Goal: Task Accomplishment & Management: Complete application form

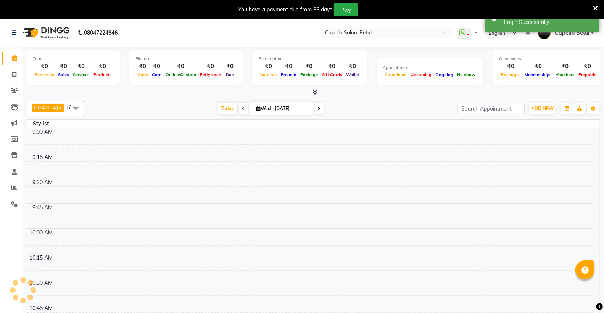
select select "en"
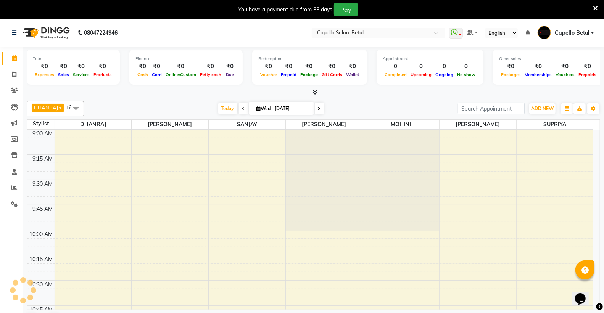
click at [593, 8] on icon at bounding box center [595, 8] width 5 height 7
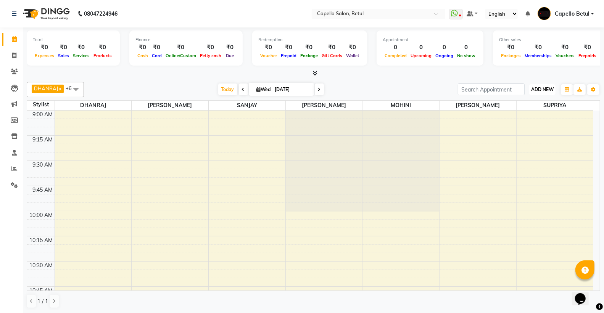
click at [538, 84] on button "ADD NEW Toggle Dropdown" at bounding box center [542, 89] width 26 height 11
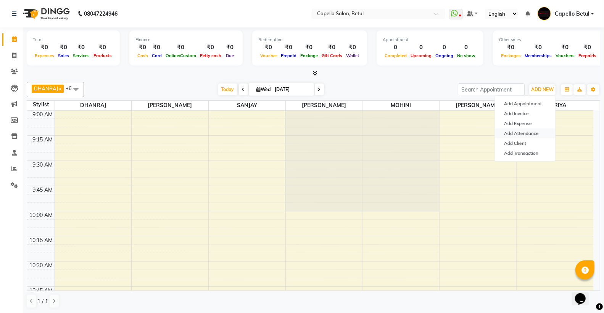
click at [534, 132] on link "Add Attendance" at bounding box center [525, 134] width 60 height 10
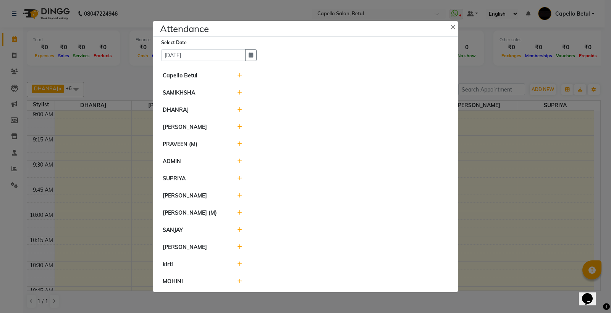
drag, startPoint x: 237, startPoint y: 74, endPoint x: 283, endPoint y: 88, distance: 48.5
click at [237, 75] on icon at bounding box center [239, 75] width 5 height 5
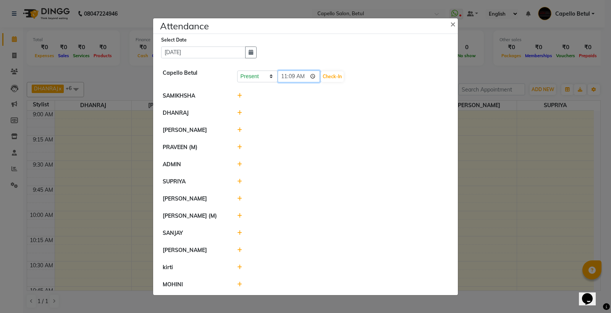
click at [313, 77] on input "11:09" at bounding box center [298, 77] width 43 height 12
type input "10:50"
click at [330, 78] on button "Check-In" at bounding box center [332, 76] width 23 height 11
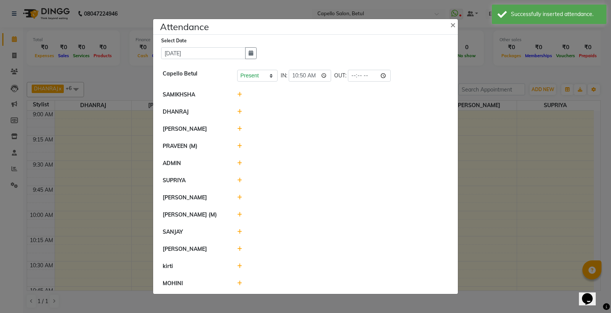
click at [239, 127] on icon at bounding box center [239, 128] width 5 height 5
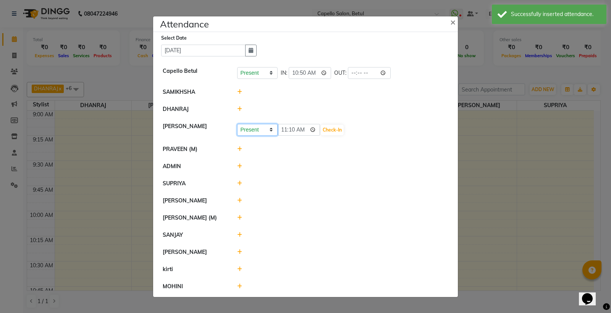
click at [249, 130] on select "Present Absent Late Half Day Weekly Off" at bounding box center [257, 130] width 40 height 12
click at [237, 124] on select "Present Absent Late Half Day Weekly Off" at bounding box center [257, 130] width 40 height 12
click at [266, 122] on div "Present Absent Late Half Day Weekly Off 11:10 Check-In" at bounding box center [342, 129] width 223 height 14
click at [263, 124] on select "Present Absent Late Half Day Weekly Off" at bounding box center [257, 130] width 40 height 12
select select "W"
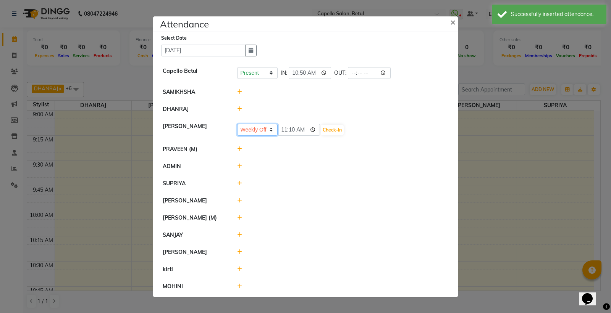
click at [237, 124] on select "Present Absent Late Half Day Weekly Off" at bounding box center [257, 130] width 40 height 12
click at [289, 134] on button "Save" at bounding box center [285, 130] width 15 height 11
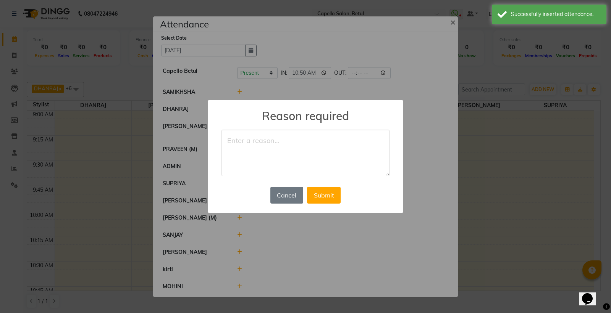
click at [259, 139] on textarea at bounding box center [305, 153] width 168 height 47
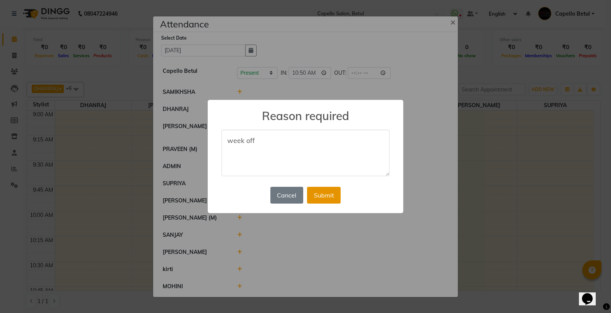
type textarea "week off"
click at [328, 192] on button "Submit" at bounding box center [324, 195] width 34 height 17
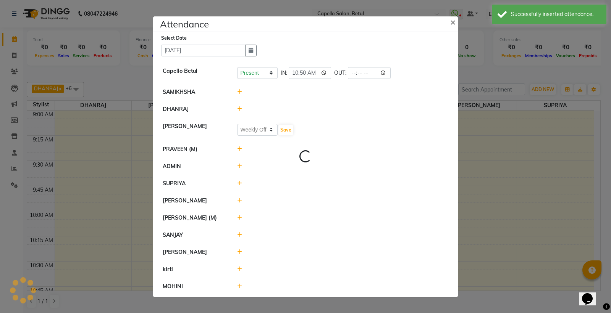
select select "W"
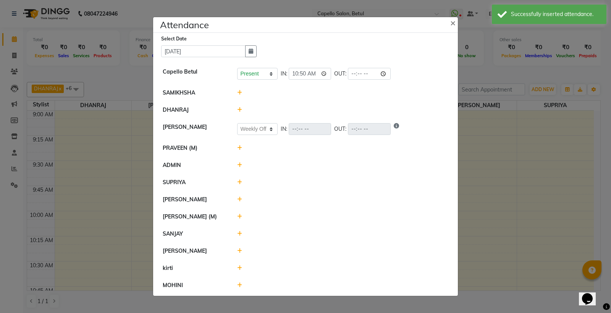
click at [235, 146] on div at bounding box center [342, 148] width 223 height 8
click at [241, 147] on icon at bounding box center [239, 147] width 5 height 5
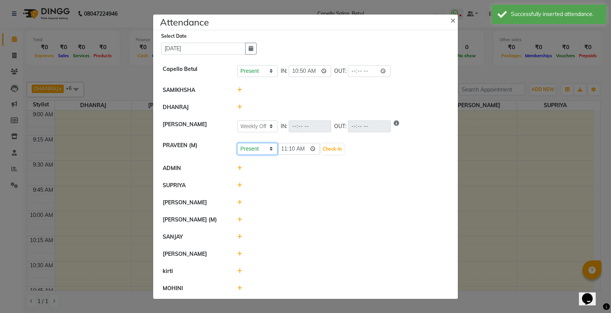
click at [260, 145] on select "Present Absent Late Half Day Weekly Off" at bounding box center [257, 149] width 40 height 12
select select "W"
click at [237, 143] on select "Present Absent Late Half Day Weekly Off" at bounding box center [257, 149] width 40 height 12
click at [285, 149] on button "Save" at bounding box center [285, 149] width 15 height 11
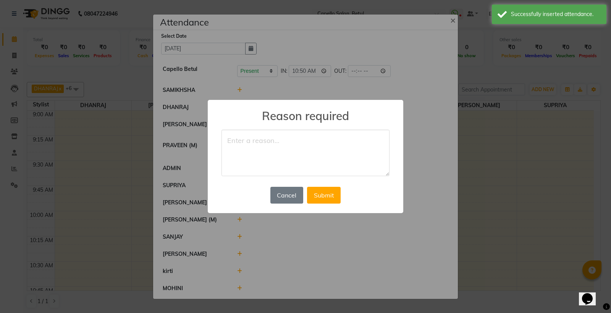
click at [270, 150] on textarea at bounding box center [305, 153] width 168 height 47
type textarea "week off"
click at [322, 193] on button "Submit" at bounding box center [324, 195] width 34 height 17
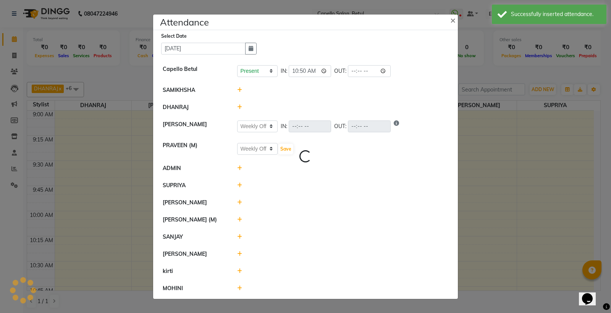
select select "W"
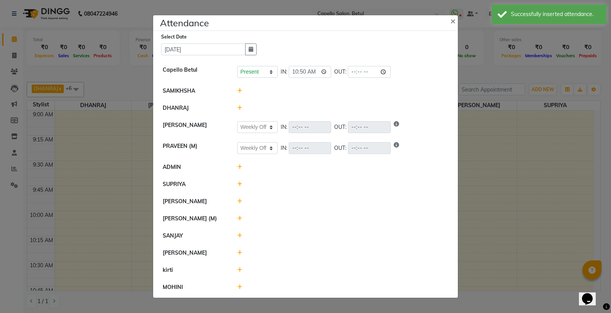
click at [241, 167] on div at bounding box center [342, 167] width 223 height 8
click at [241, 166] on icon at bounding box center [239, 166] width 5 height 5
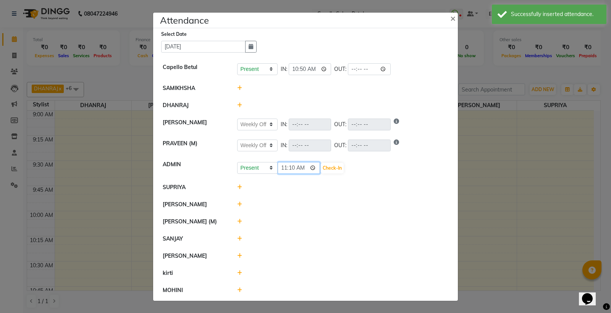
click at [314, 168] on input "11:10" at bounding box center [298, 168] width 43 height 12
type input "10:50"
click at [333, 166] on button "Check-In" at bounding box center [332, 168] width 23 height 11
select select "W"
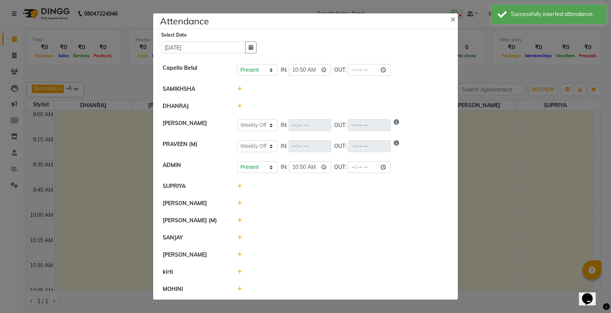
click at [237, 187] on icon at bounding box center [239, 186] width 5 height 5
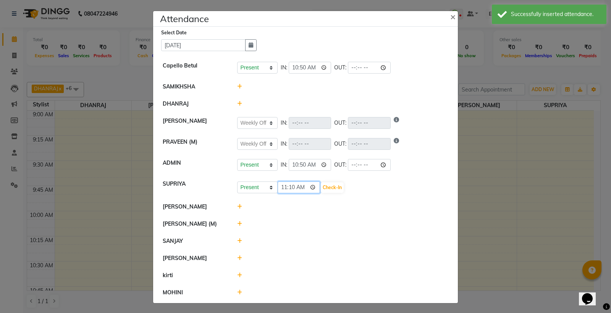
click at [309, 189] on input "11:10" at bounding box center [298, 188] width 43 height 12
type input "11:00"
click at [323, 187] on button "Check-In" at bounding box center [332, 187] width 23 height 11
select select "W"
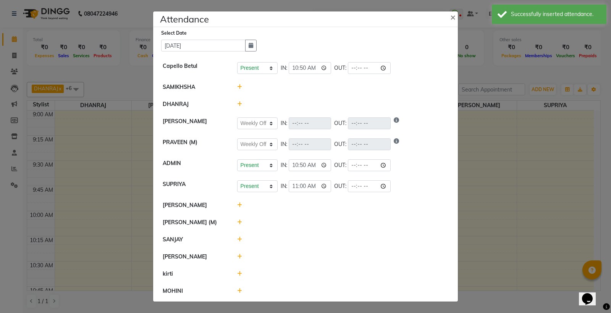
click at [239, 205] on icon at bounding box center [239, 205] width 5 height 5
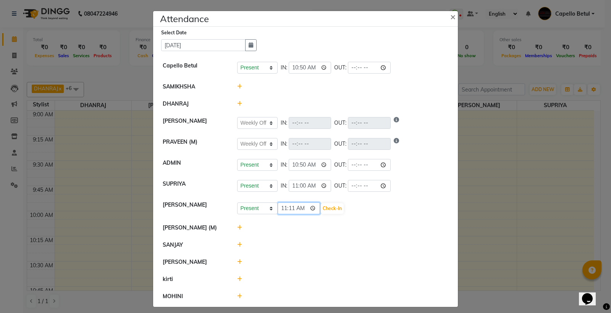
click at [314, 209] on input "11:11" at bounding box center [298, 209] width 43 height 12
type input "10:55"
click at [327, 209] on button "Check-In" at bounding box center [332, 208] width 23 height 11
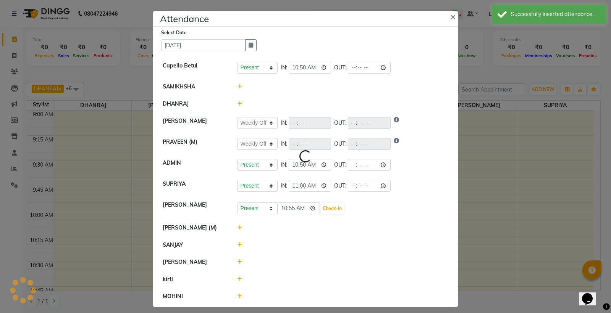
select select "W"
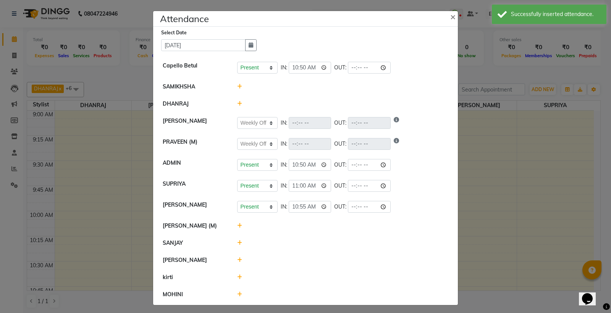
click at [233, 226] on div at bounding box center [342, 226] width 223 height 8
click at [239, 223] on div at bounding box center [342, 226] width 223 height 8
click at [237, 226] on icon at bounding box center [239, 225] width 5 height 5
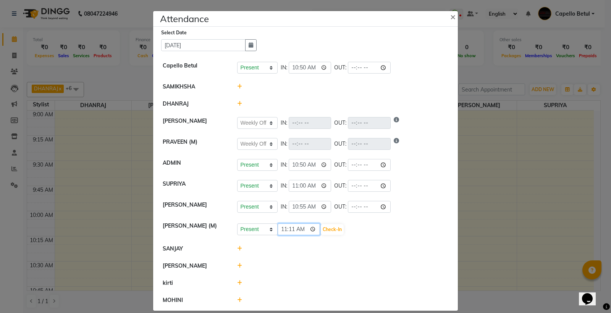
click at [309, 231] on input "11:11" at bounding box center [298, 230] width 43 height 12
type input "10:50"
click at [330, 231] on button "Check-In" at bounding box center [332, 229] width 23 height 11
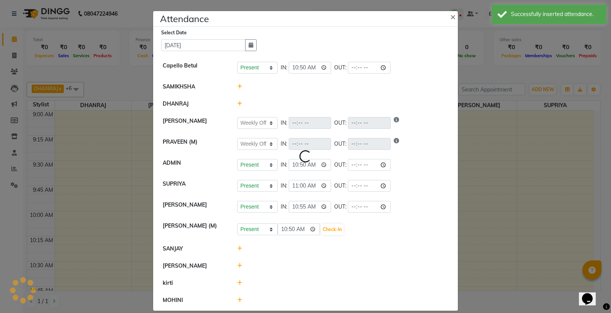
select select "W"
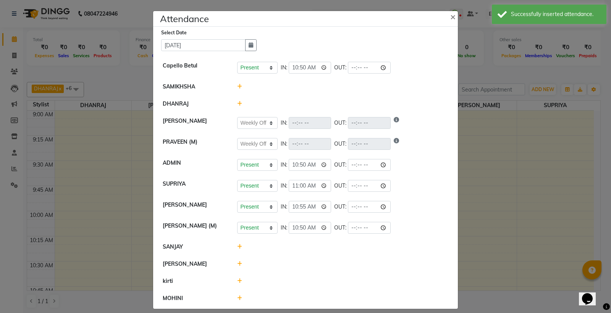
click at [237, 245] on icon at bounding box center [239, 246] width 5 height 5
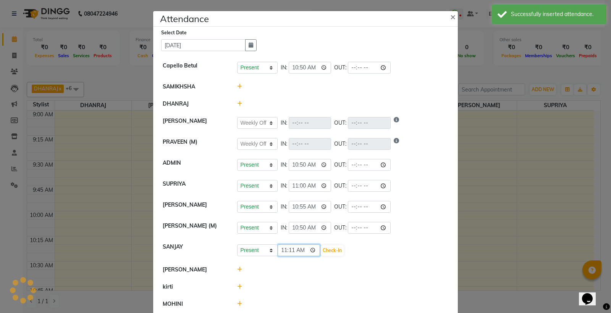
click at [312, 251] on input "11:11" at bounding box center [298, 251] width 43 height 12
type input "10:11"
click at [262, 250] on select "Present Absent Late Half Day Weekly Off" at bounding box center [257, 251] width 40 height 12
select select "W"
click at [237, 245] on select "Present Absent Late Half Day Weekly Off" at bounding box center [257, 251] width 40 height 12
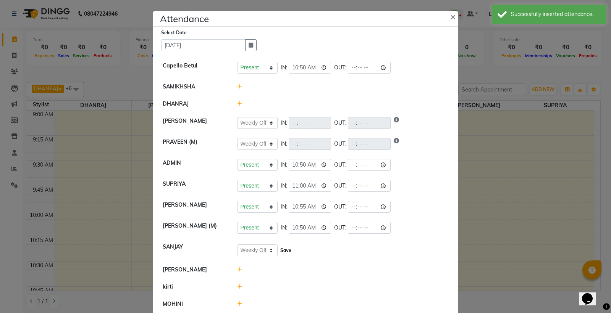
click at [284, 251] on button "Save" at bounding box center [285, 250] width 15 height 11
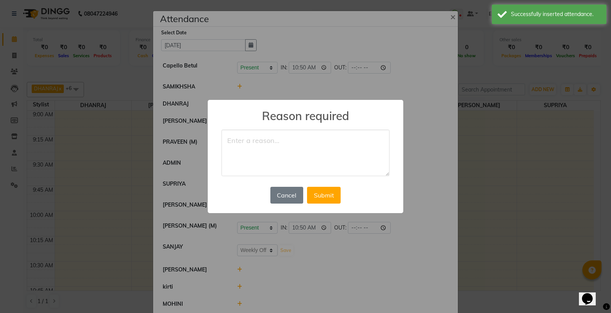
click at [270, 122] on h2 "Reason required" at bounding box center [305, 111] width 195 height 23
click at [247, 144] on textarea at bounding box center [305, 153] width 168 height 47
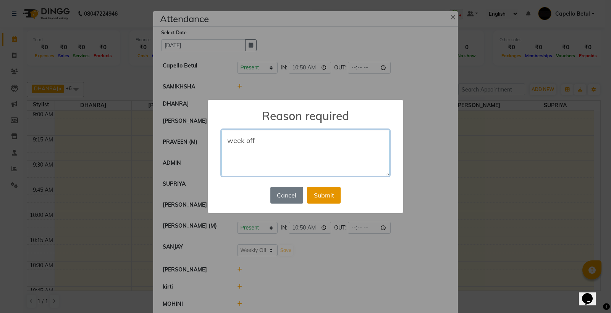
type textarea "week off"
click at [330, 200] on button "Submit" at bounding box center [324, 195] width 34 height 17
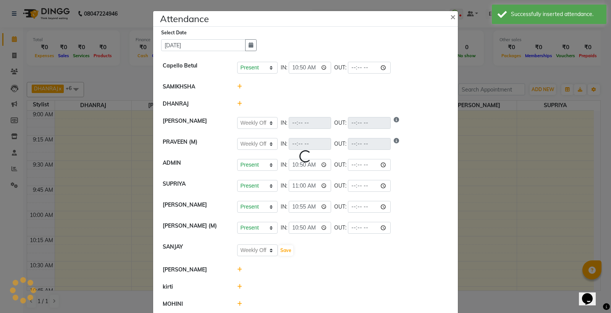
select select "W"
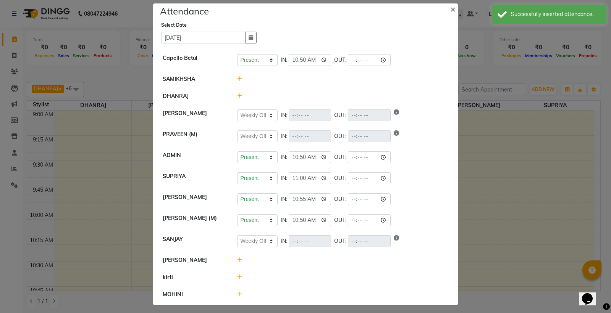
scroll to position [11, 0]
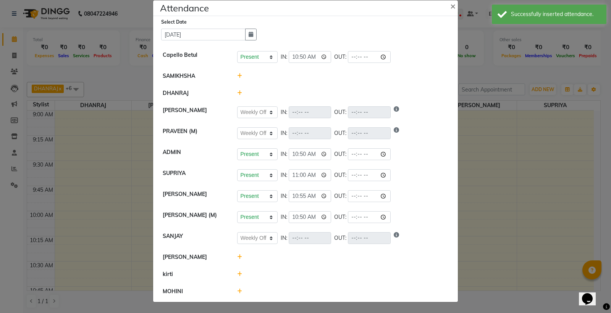
click at [237, 256] on icon at bounding box center [239, 257] width 5 height 5
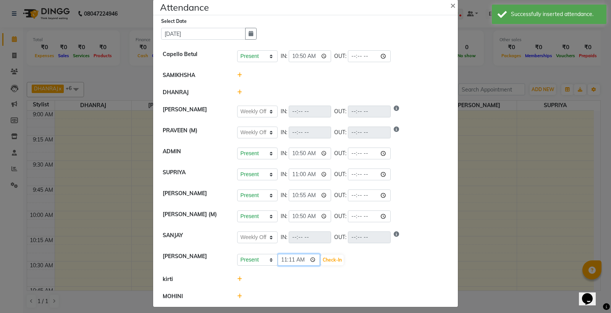
click at [312, 260] on input "11:11" at bounding box center [298, 260] width 43 height 12
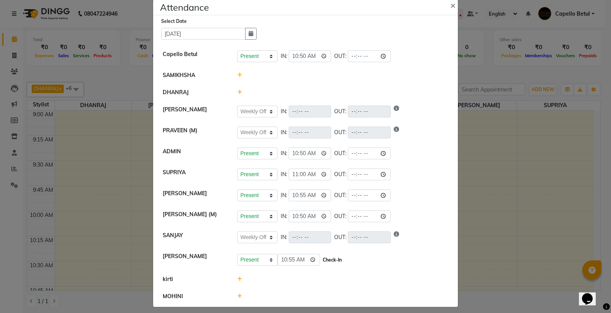
type input "10:55"
click at [334, 263] on button "Check-In" at bounding box center [332, 260] width 23 height 11
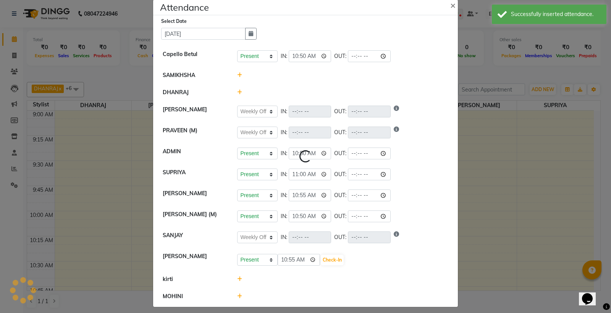
select select "W"
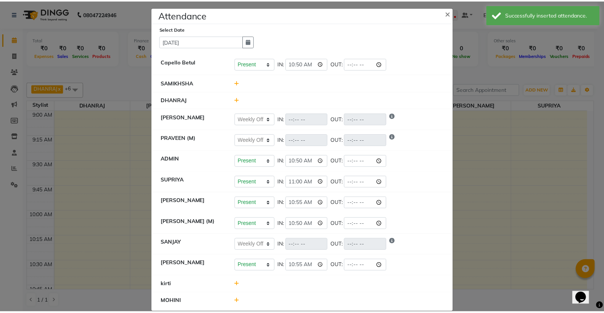
scroll to position [0, 0]
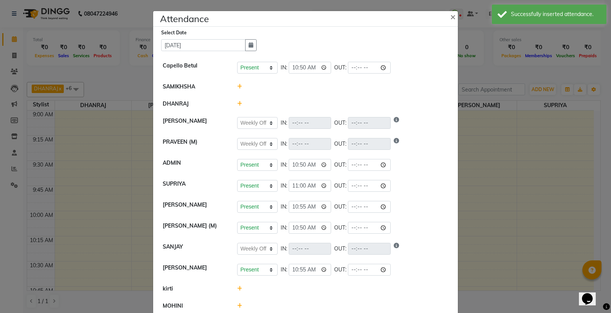
drag, startPoint x: 233, startPoint y: 102, endPoint x: 237, endPoint y: 102, distance: 4.3
click at [234, 102] on div at bounding box center [342, 104] width 223 height 8
click at [237, 102] on icon at bounding box center [239, 103] width 5 height 5
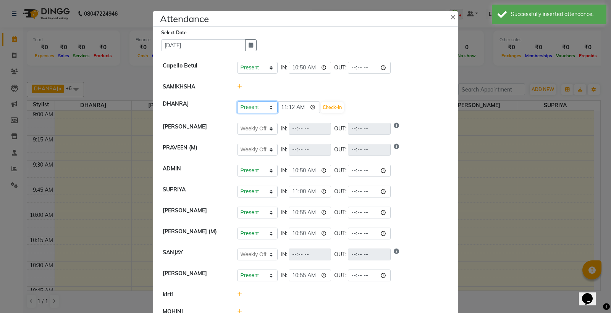
click at [247, 106] on select "Present Absent Late Half Day Weekly Off" at bounding box center [257, 108] width 40 height 12
select select "L"
click at [237, 102] on select "Present Absent Late Half Day Weekly Off" at bounding box center [257, 108] width 40 height 12
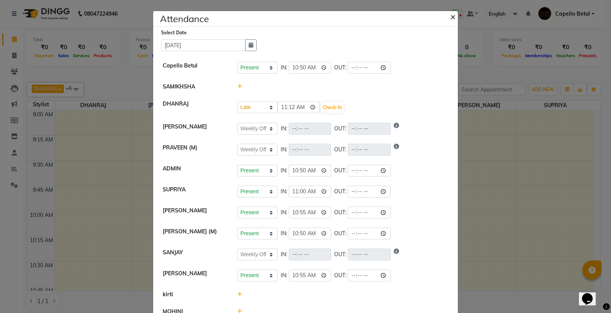
click at [450, 16] on span "×" at bounding box center [452, 16] width 5 height 11
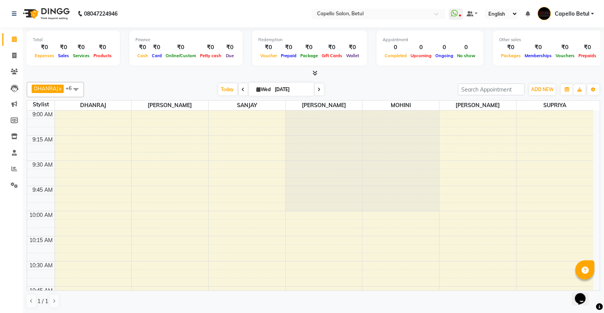
click at [234, 13] on nav "08047224946 Select Location × Capello Salon, Betul WhatsApp Status ✕ Status: Di…" at bounding box center [302, 13] width 604 height 27
click at [337, 76] on div at bounding box center [314, 73] width 574 height 8
click at [14, 142] on link "Inventory" at bounding box center [11, 137] width 18 height 13
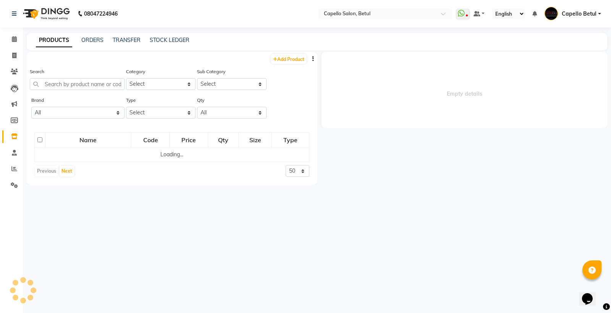
select select
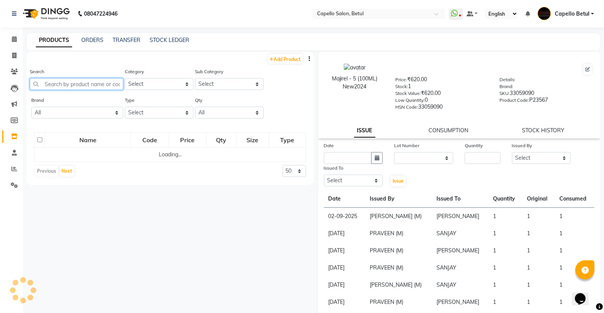
click at [68, 81] on input "text" at bounding box center [76, 84] width 93 height 12
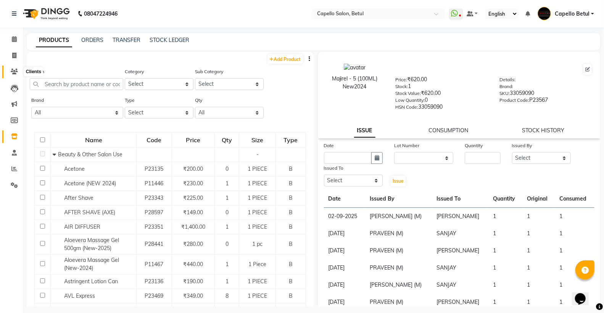
click at [14, 71] on icon at bounding box center [14, 72] width 7 height 6
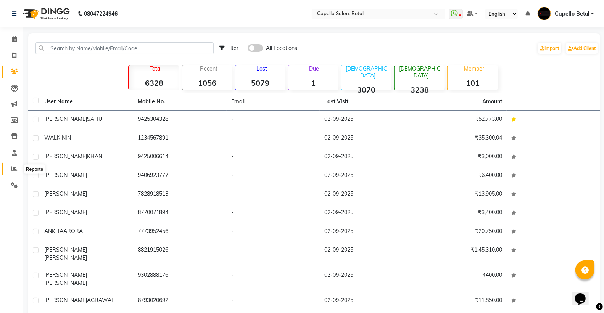
click at [13, 165] on span at bounding box center [14, 169] width 13 height 9
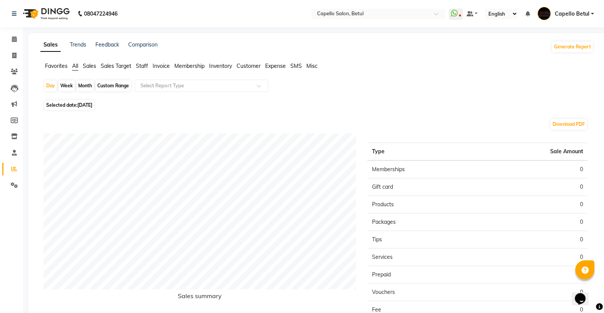
click at [147, 66] on span "Staff" at bounding box center [142, 66] width 12 height 7
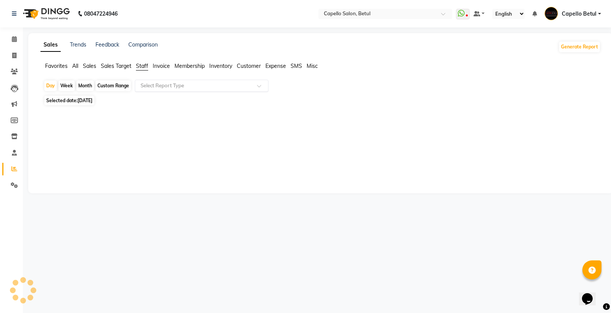
click at [180, 89] on input "text" at bounding box center [194, 86] width 110 height 8
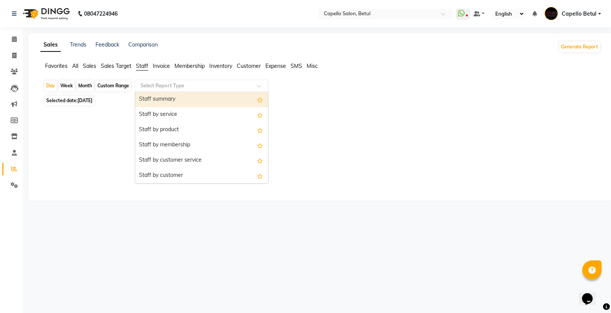
click at [341, 223] on div "08047224946 Select Location × Capello Salon, Betul WhatsApp Status ✕ Status: Di…" at bounding box center [305, 156] width 611 height 313
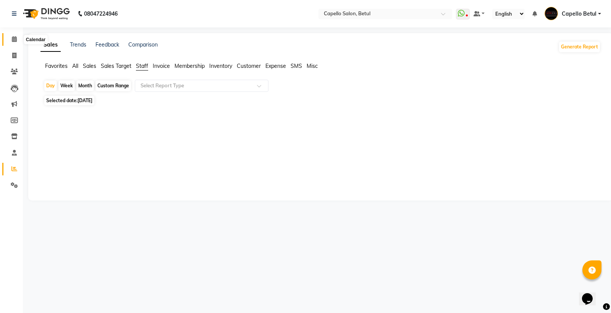
click at [13, 38] on icon at bounding box center [14, 39] width 5 height 6
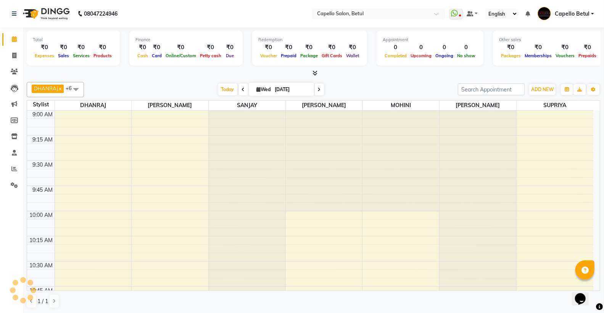
scroll to position [203, 0]
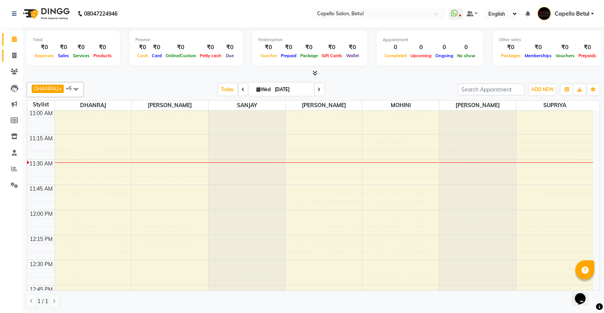
click at [10, 50] on link "Invoice" at bounding box center [11, 56] width 18 height 13
select select "service"
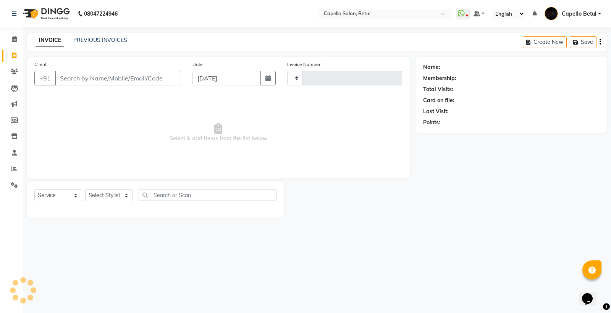
type input "0025"
select select "8951"
drag, startPoint x: 70, startPoint y: 75, endPoint x: 71, endPoint y: 79, distance: 3.8
click at [71, 76] on input "Client" at bounding box center [118, 78] width 126 height 15
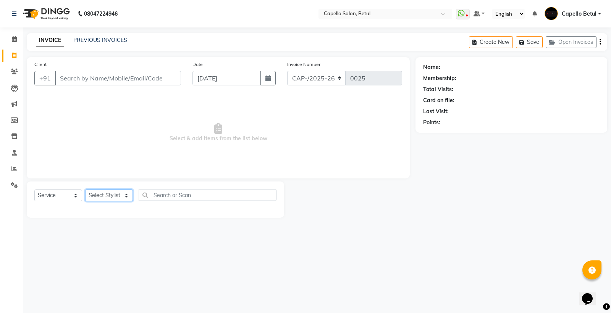
click at [118, 197] on select "Select Stylist ADMIN Capello Betul [PERSON_NAME] [PERSON_NAME] POOJA SOLANKI (M…" at bounding box center [109, 196] width 48 height 12
select select "34695"
click at [85, 190] on select "Select Stylist ADMIN Capello Betul [PERSON_NAME] [PERSON_NAME] POOJA SOLANKI (M…" at bounding box center [109, 196] width 48 height 12
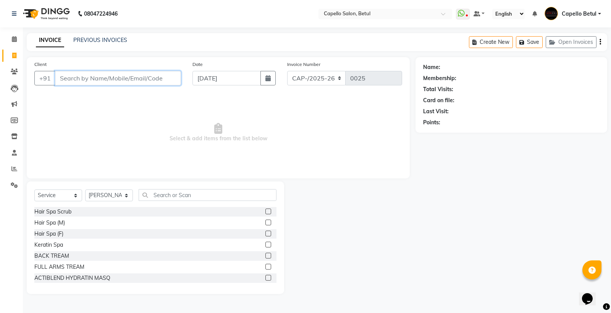
click at [72, 79] on input "Client" at bounding box center [118, 78] width 126 height 15
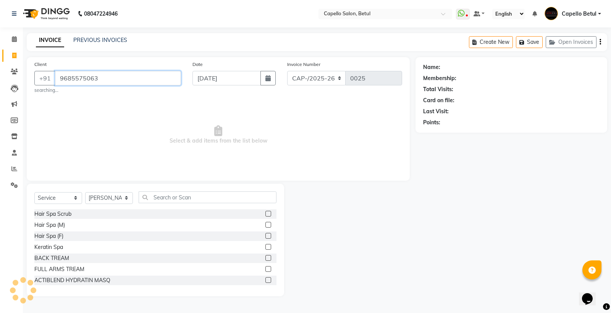
type input "9685575063"
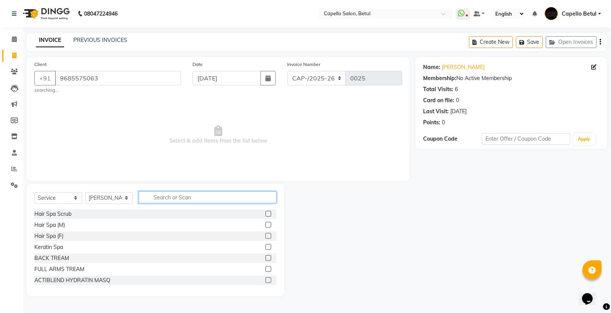
click at [178, 193] on input "text" at bounding box center [208, 198] width 138 height 12
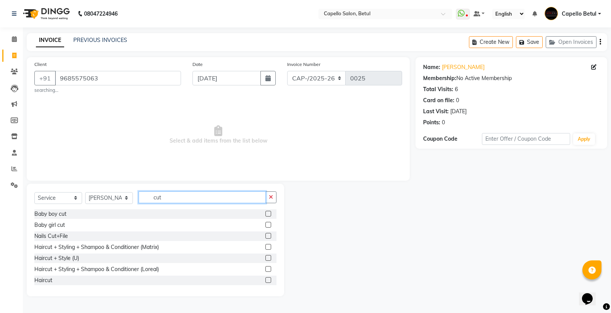
type input "cut"
click at [265, 279] on label at bounding box center [268, 280] width 6 height 6
click at [265, 279] on input "checkbox" at bounding box center [267, 280] width 5 height 5
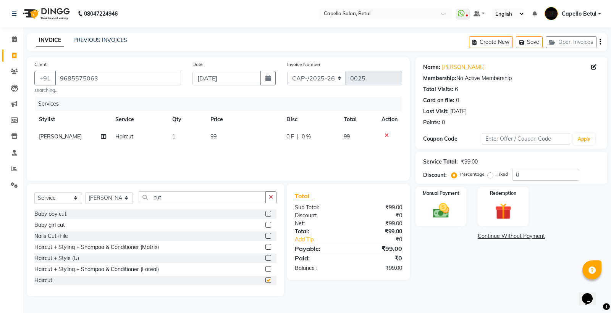
checkbox input "false"
click at [239, 137] on td "99" at bounding box center [244, 136] width 76 height 17
select select "34695"
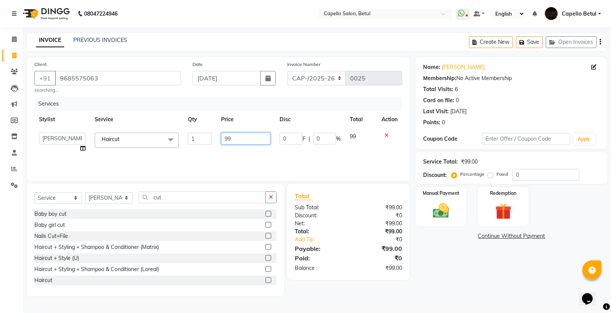
drag, startPoint x: 248, startPoint y: 147, endPoint x: 246, endPoint y: 142, distance: 4.8
click at [248, 146] on td "99" at bounding box center [245, 142] width 58 height 29
click at [245, 140] on input "99" at bounding box center [245, 139] width 49 height 12
type input "9"
type input "200"
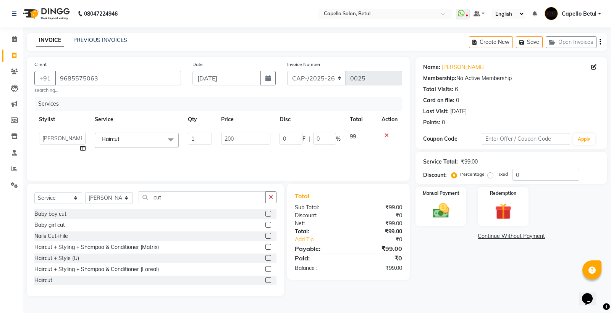
drag, startPoint x: 292, startPoint y: 174, endPoint x: 289, endPoint y: 164, distance: 10.6
click at [292, 173] on div "Client [PHONE_NUMBER] searching... Date [DATE] Invoice Number CAP-/[PHONE_NUMBE…" at bounding box center [218, 119] width 383 height 124
click at [289, 164] on div "Services Stylist Service Qty Price Disc Total Action [PERSON_NAME] Haircut 1 20…" at bounding box center [217, 135] width 367 height 76
click at [266, 195] on button "button" at bounding box center [270, 198] width 11 height 12
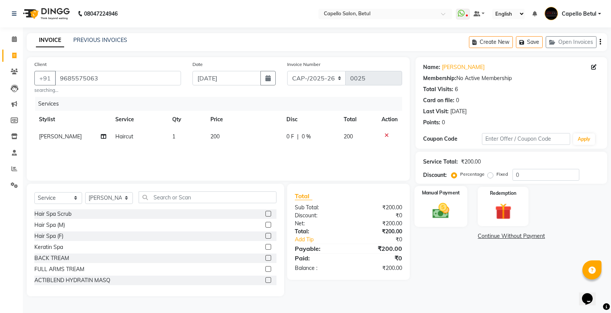
click at [437, 210] on img at bounding box center [440, 210] width 27 height 19
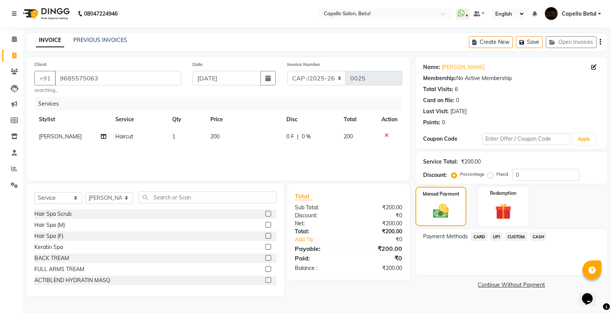
click at [492, 234] on span "UPI" at bounding box center [496, 236] width 12 height 9
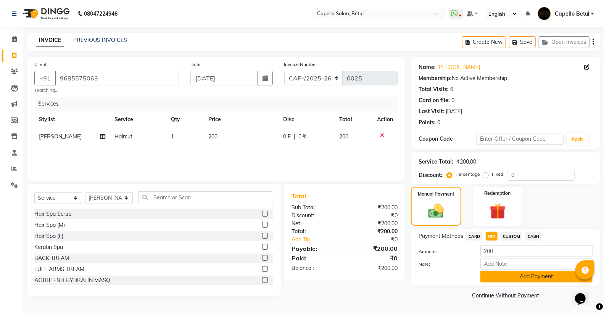
click at [535, 279] on button "Add Payment" at bounding box center [536, 277] width 112 height 12
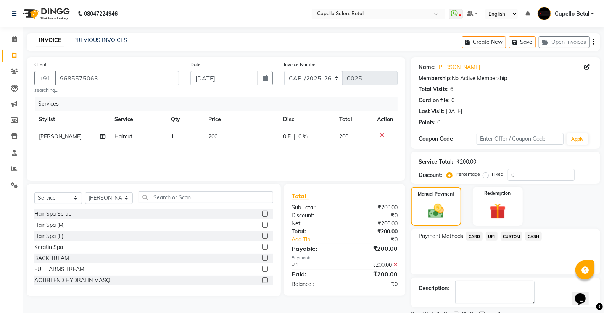
scroll to position [32, 0]
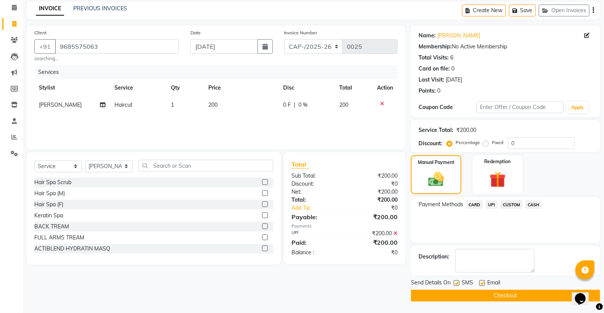
click at [515, 295] on button "Checkout" at bounding box center [505, 296] width 189 height 12
